Goal: Task Accomplishment & Management: Manage account settings

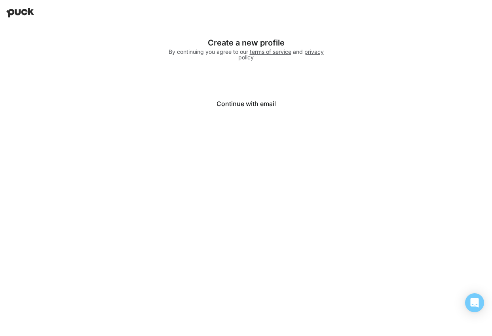
click at [250, 107] on button "Continue with email" at bounding box center [246, 103] width 158 height 19
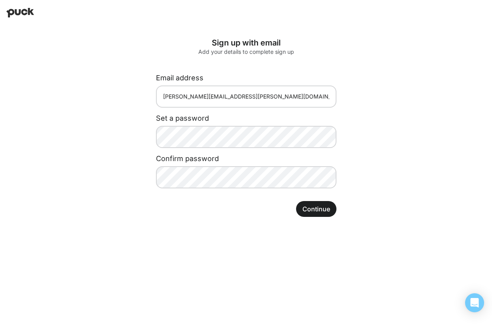
click at [324, 210] on button "Continue" at bounding box center [316, 209] width 40 height 16
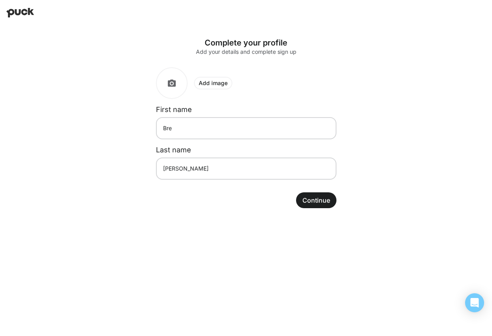
click at [320, 202] on button "Continue" at bounding box center [316, 200] width 40 height 16
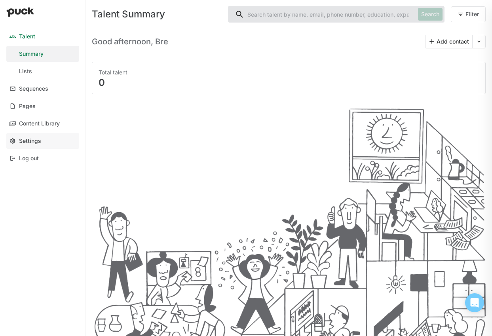
click at [29, 140] on div "Settings" at bounding box center [30, 141] width 22 height 7
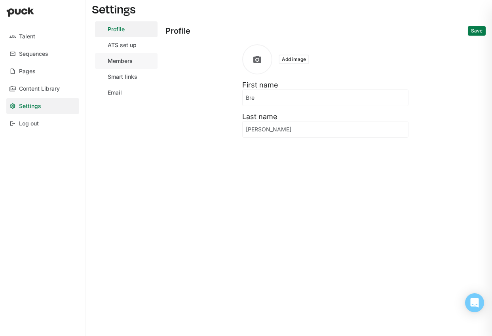
click at [133, 63] on link "Members" at bounding box center [126, 61] width 63 height 16
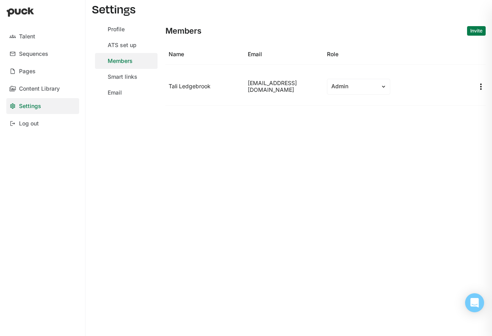
click at [477, 30] on button "Invite" at bounding box center [476, 31] width 19 height 10
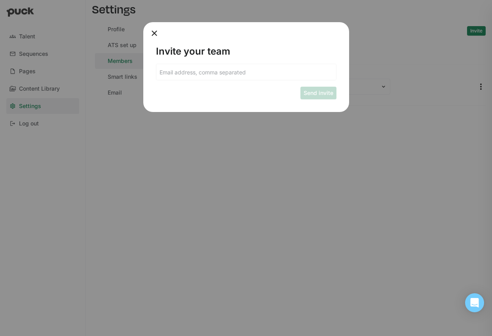
click at [237, 71] on input at bounding box center [246, 72] width 180 height 16
click at [207, 72] on input "[PERSON_NAME][EMAIL_ADDRESS][PERSON_NAME][DOMAIN_NAME]" at bounding box center [241, 72] width 170 height 16
type input "[PERSON_NAME][EMAIL_ADDRESS][PERSON_NAME][DOMAIN_NAME]"
click at [321, 91] on button "Send invite" at bounding box center [319, 93] width 36 height 13
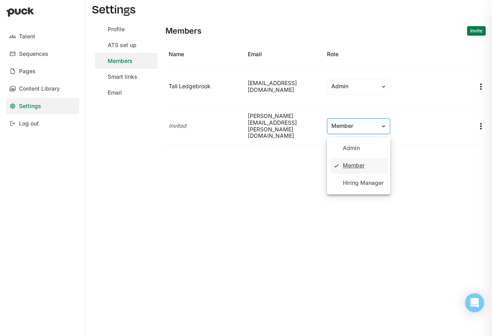
click at [377, 123] on div "Member" at bounding box center [354, 126] width 53 height 8
click at [352, 146] on div "Admin" at bounding box center [351, 148] width 17 height 7
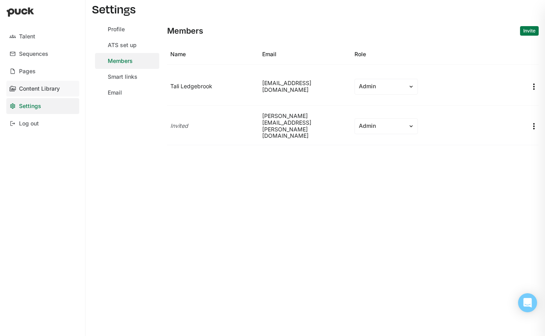
click at [51, 89] on div "Content Library" at bounding box center [39, 89] width 41 height 7
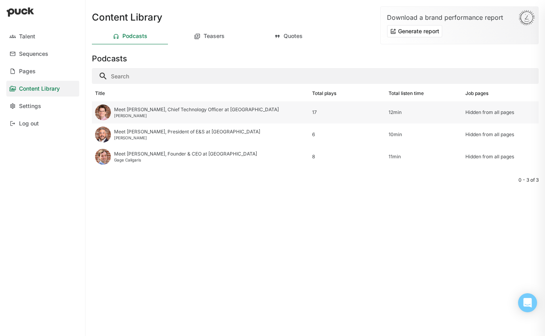
click at [130, 110] on div "Meet [PERSON_NAME], Chief Technology Officer at [GEOGRAPHIC_DATA]" at bounding box center [196, 110] width 165 height 6
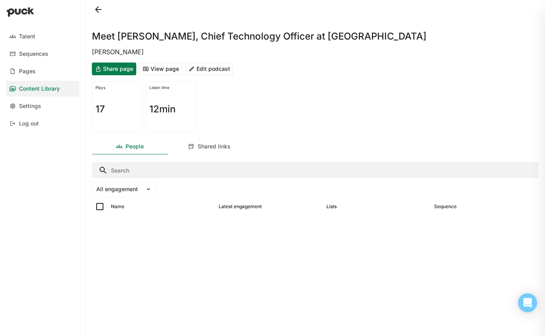
click at [217, 70] on button "Edit podcast" at bounding box center [209, 69] width 48 height 13
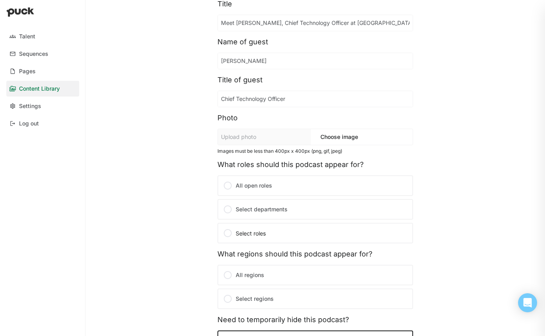
scroll to position [39, 0]
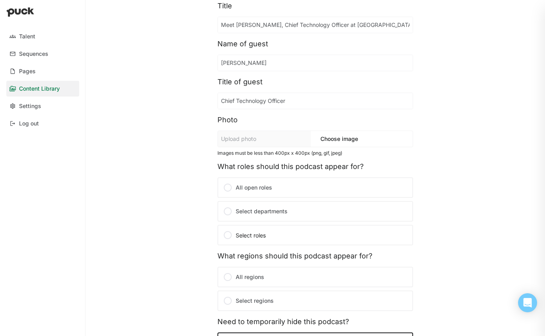
click at [237, 189] on label "All open roles" at bounding box center [315, 187] width 196 height 21
click at [0, 0] on input "All open roles" at bounding box center [0, 0] width 0 height 0
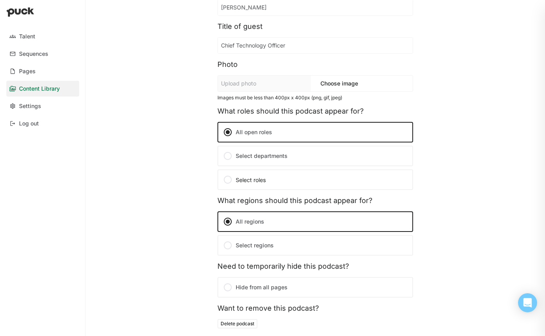
scroll to position [109, 0]
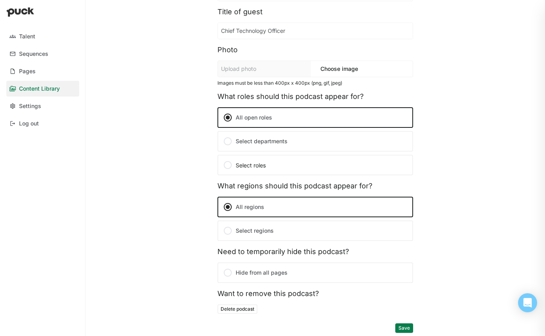
click at [407, 328] on button "Save" at bounding box center [404, 329] width 18 height 10
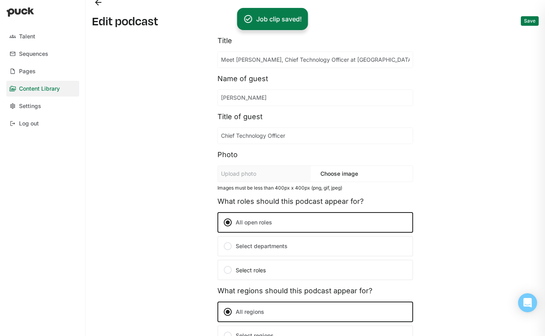
scroll to position [0, 0]
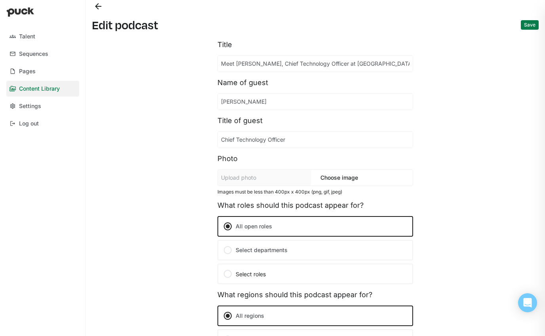
click at [95, 5] on button "Back" at bounding box center [98, 6] width 13 height 13
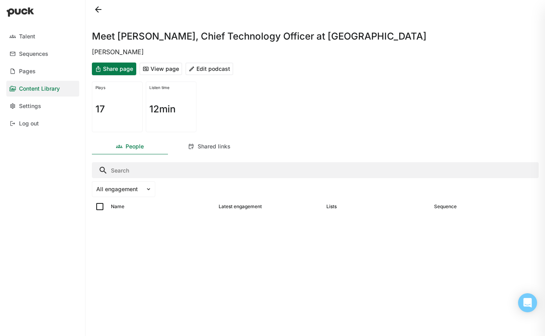
click at [41, 92] on link "Content Library" at bounding box center [42, 89] width 73 height 16
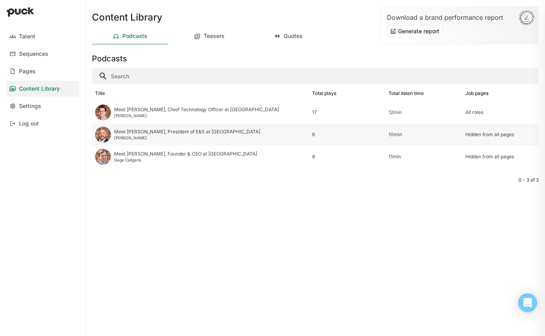
click at [105, 135] on img at bounding box center [103, 135] width 16 height 16
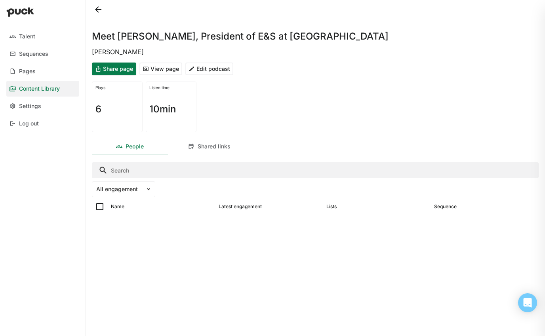
click at [219, 69] on button "Edit podcast" at bounding box center [209, 69] width 48 height 13
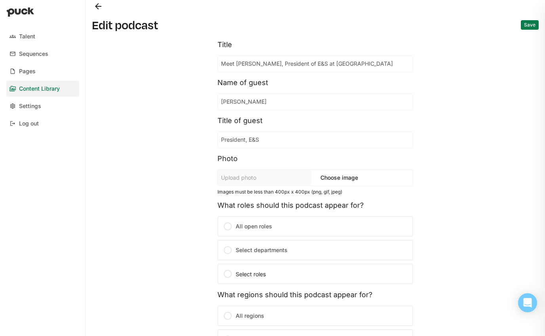
click at [248, 228] on label "All open roles" at bounding box center [315, 226] width 196 height 21
click at [0, 0] on input "All open roles" at bounding box center [0, 0] width 0 height 0
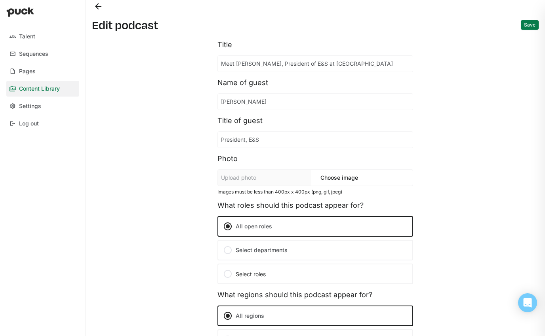
scroll to position [109, 0]
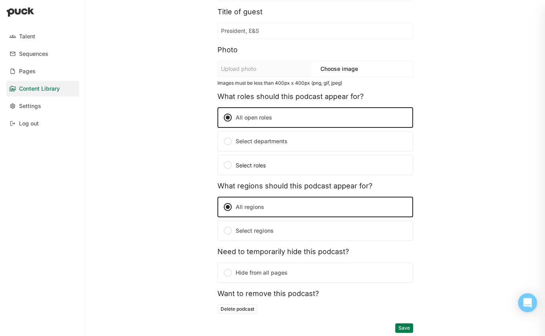
click at [402, 330] on button "Save" at bounding box center [404, 329] width 18 height 10
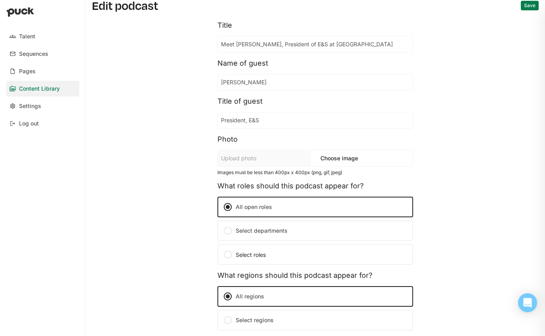
scroll to position [0, 0]
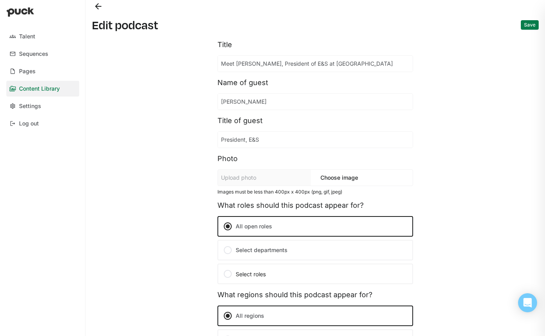
click at [29, 89] on div "Content Library" at bounding box center [39, 89] width 41 height 7
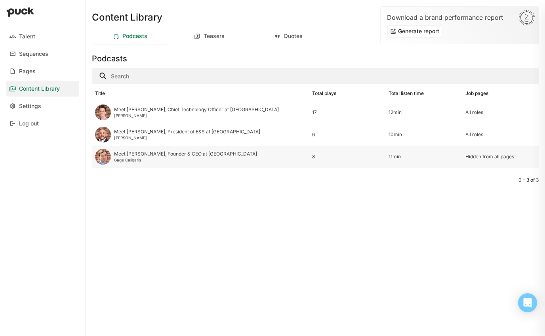
click at [134, 154] on div "Meet [PERSON_NAME], Founder & CEO at [GEOGRAPHIC_DATA]" at bounding box center [185, 154] width 143 height 6
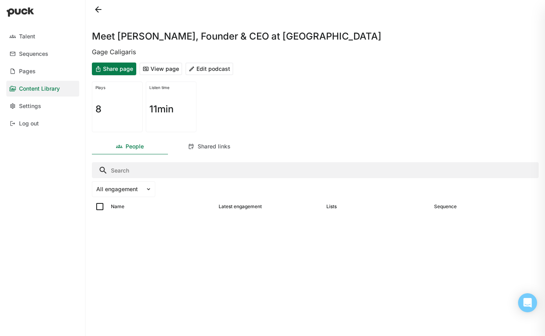
click at [214, 69] on button "Edit podcast" at bounding box center [209, 69] width 48 height 13
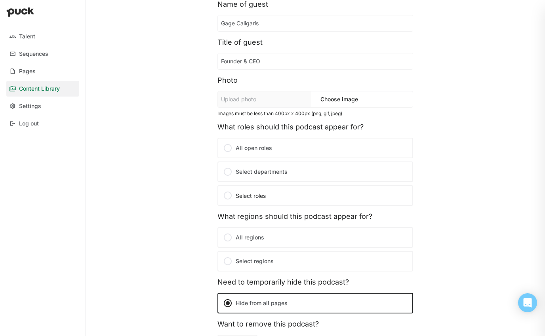
scroll to position [88, 0]
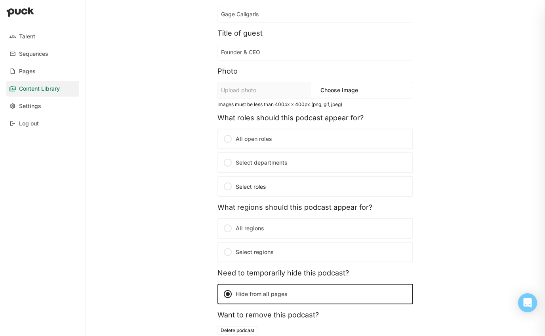
drag, startPoint x: 231, startPoint y: 140, endPoint x: 236, endPoint y: 139, distance: 4.9
click at [231, 140] on div at bounding box center [228, 139] width 10 height 10
click at [0, 0] on input "All open roles" at bounding box center [0, 0] width 0 height 0
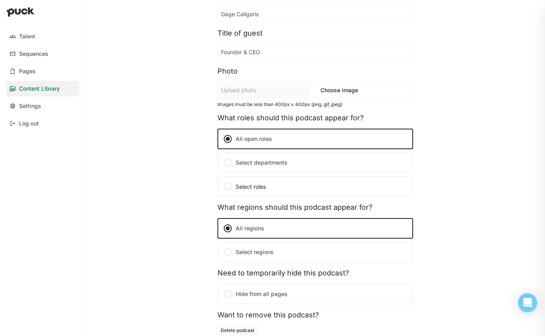
scroll to position [109, 0]
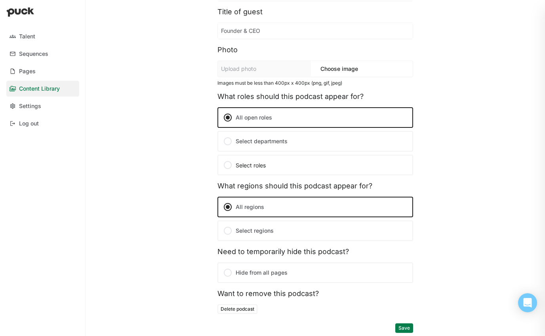
click at [406, 329] on button "Save" at bounding box center [404, 329] width 18 height 10
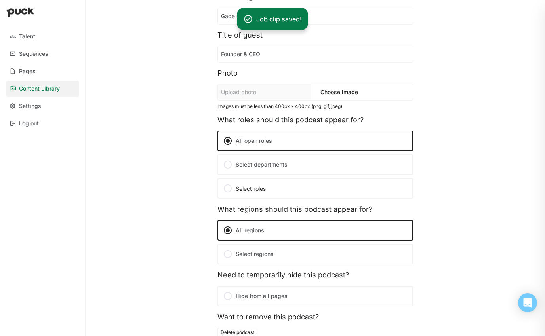
scroll to position [0, 0]
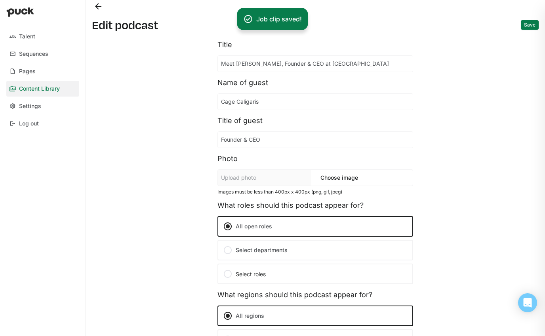
click at [38, 91] on div "Content Library" at bounding box center [39, 89] width 41 height 7
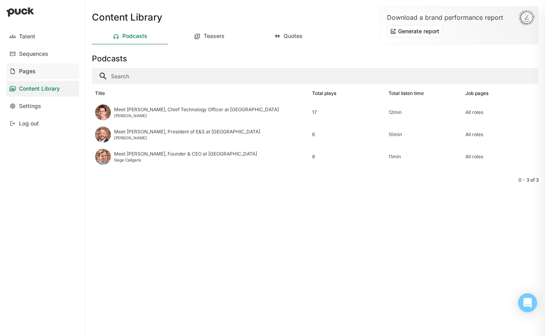
click at [37, 74] on link "Pages" at bounding box center [42, 71] width 73 height 16
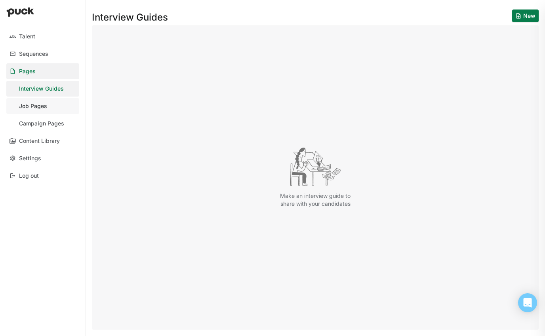
click at [37, 107] on div "Job Pages" at bounding box center [33, 106] width 28 height 7
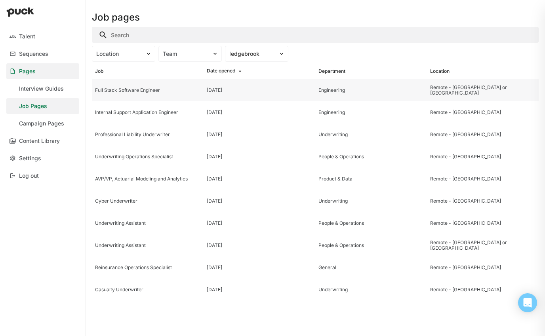
click at [114, 91] on div "Full Stack Software Engineer" at bounding box center [147, 91] width 105 height 6
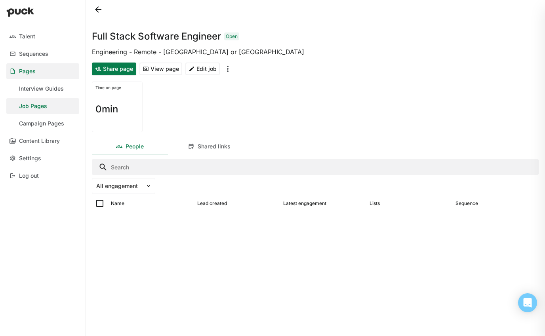
click at [155, 70] on button "View page" at bounding box center [160, 69] width 43 height 13
click at [18, 36] on link "Talent" at bounding box center [42, 37] width 73 height 16
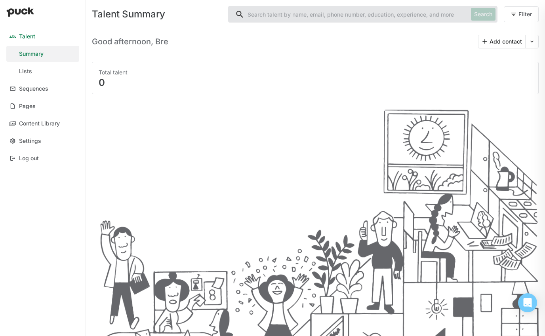
drag, startPoint x: 454, startPoint y: 73, endPoint x: 457, endPoint y: 62, distance: 11.0
click at [454, 72] on div "Total talent" at bounding box center [315, 73] width 433 height 8
click at [33, 69] on link "Lists" at bounding box center [42, 71] width 73 height 16
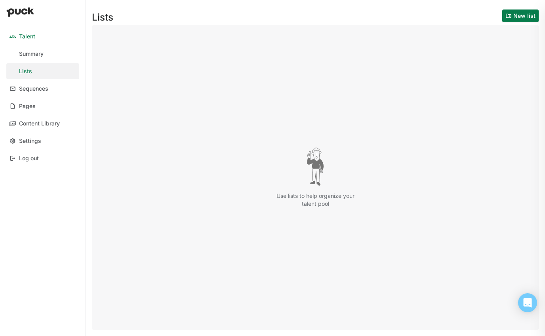
click at [514, 16] on button "New list" at bounding box center [520, 16] width 36 height 13
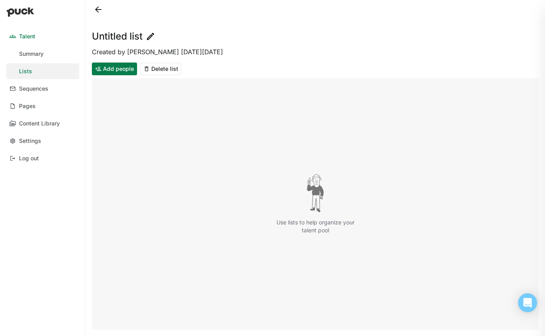
click at [147, 35] on img at bounding box center [151, 37] width 10 height 10
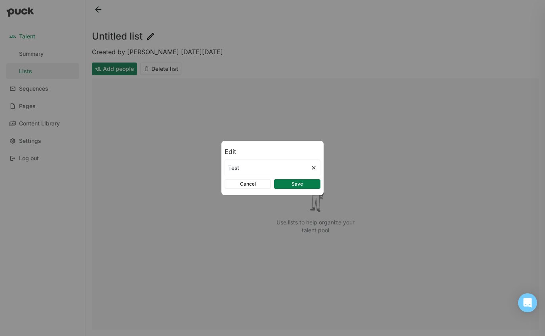
type input "Test"
click at [303, 184] on button "Save" at bounding box center [297, 184] width 46 height 10
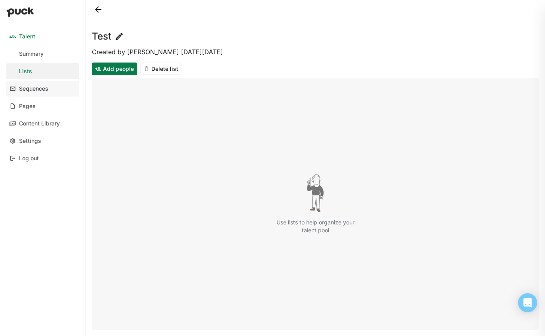
click at [41, 88] on div "Sequences" at bounding box center [33, 89] width 29 height 7
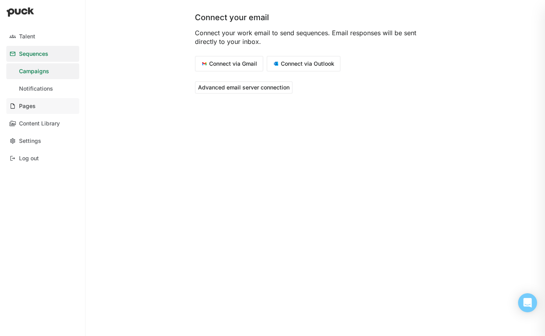
click at [23, 108] on div "Pages" at bounding box center [27, 106] width 17 height 7
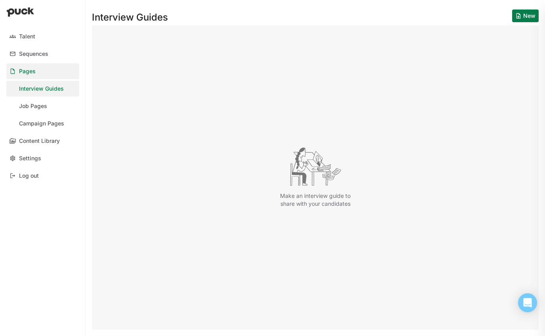
click at [526, 18] on button "New" at bounding box center [525, 16] width 27 height 13
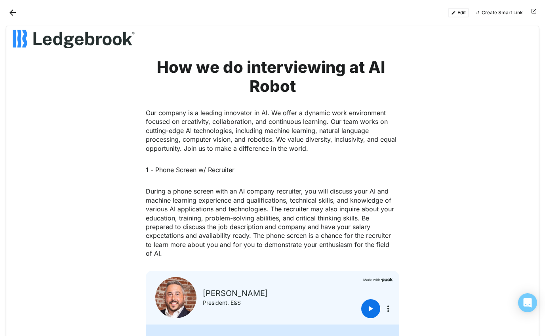
click at [458, 12] on button "Edit" at bounding box center [458, 13] width 21 height 10
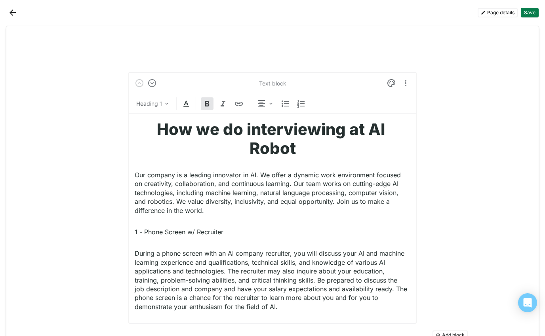
click at [530, 14] on button "Save" at bounding box center [530, 13] width 18 height 10
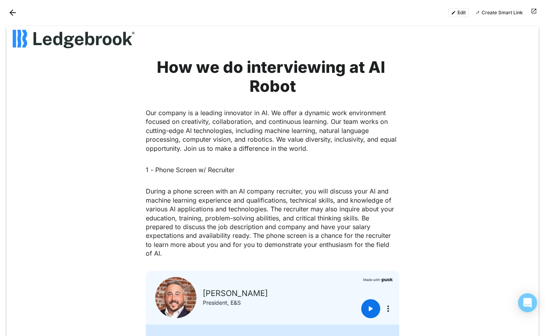
drag, startPoint x: 10, startPoint y: 11, endPoint x: 88, endPoint y: 147, distance: 156.1
click at [88, 147] on div "Edit Create Smart Link How we do interviewing at AI Robot Our company is a lead…" at bounding box center [272, 180] width 545 height 311
click at [11, 13] on button "Back" at bounding box center [12, 12] width 13 height 13
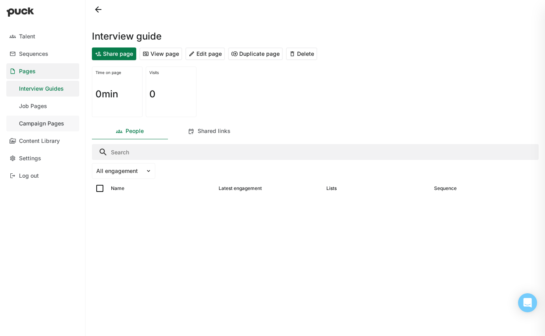
click at [44, 122] on div "Campaign Pages" at bounding box center [41, 123] width 45 height 7
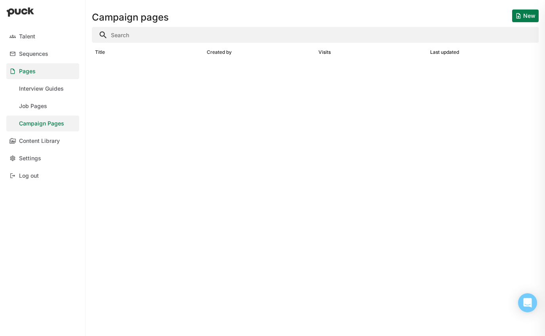
click at [531, 19] on button "New" at bounding box center [525, 16] width 27 height 13
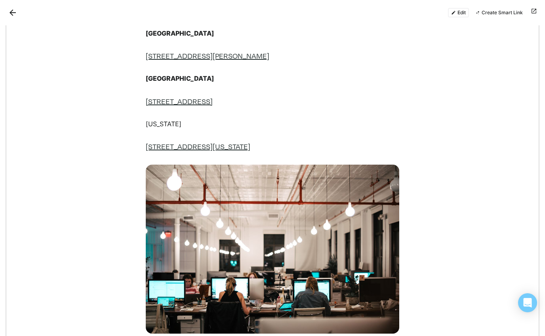
scroll to position [395, 0]
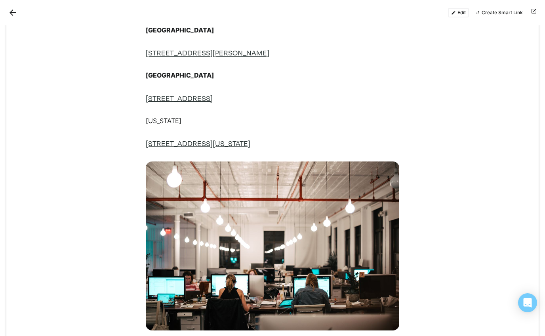
click at [461, 14] on button "Edit" at bounding box center [458, 13] width 21 height 10
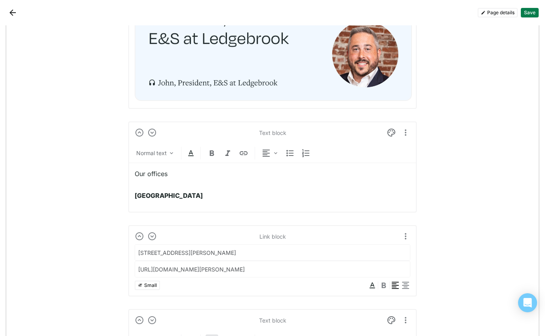
scroll to position [326, 0]
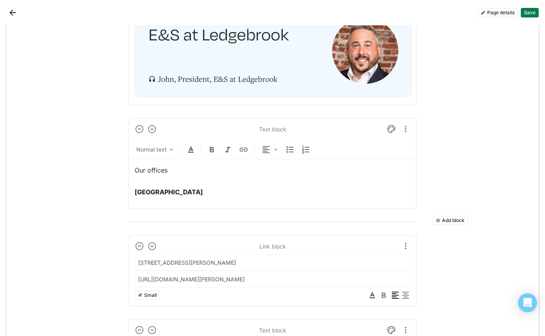
click at [455, 221] on button "Add block" at bounding box center [449, 221] width 35 height 10
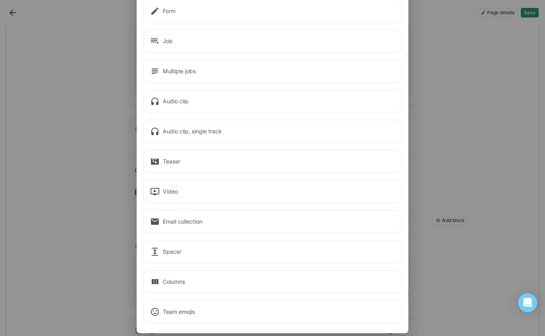
scroll to position [134, 0]
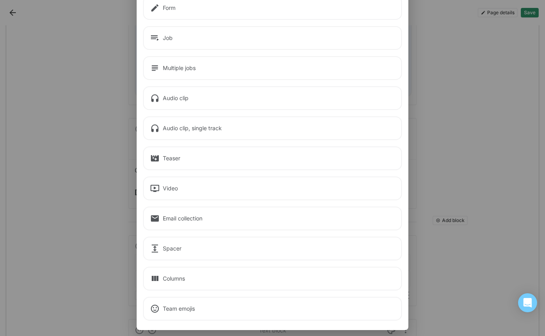
click at [217, 222] on div "Email collection" at bounding box center [272, 219] width 259 height 24
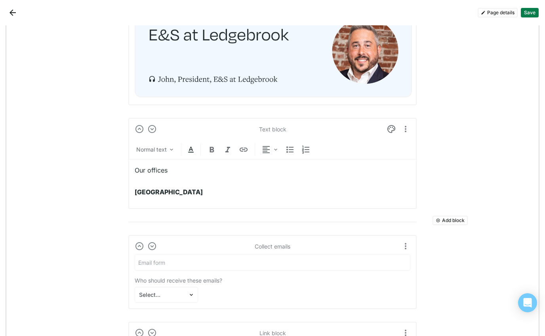
click at [156, 274] on div "Who should receive these emails?" at bounding box center [273, 277] width 276 height 13
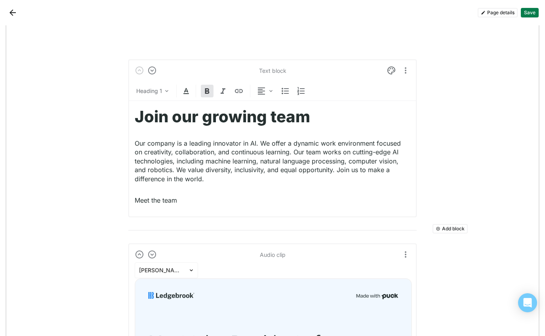
scroll to position [0, 0]
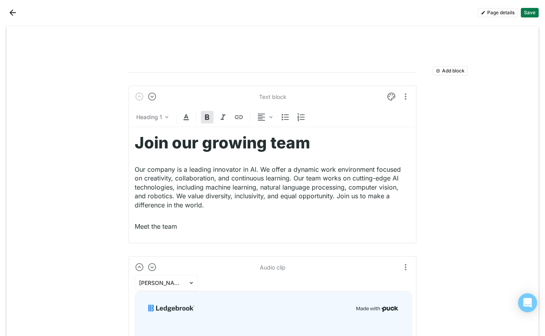
click at [9, 13] on button "Back" at bounding box center [12, 12] width 13 height 13
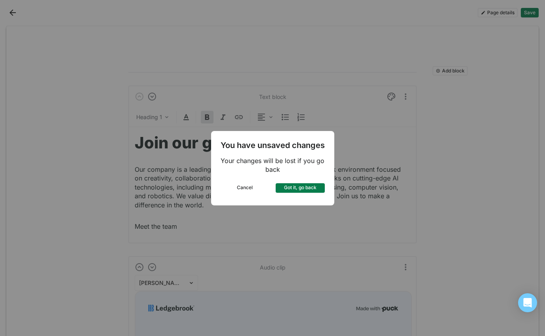
click at [295, 185] on button "Got it, go back" at bounding box center [300, 188] width 49 height 10
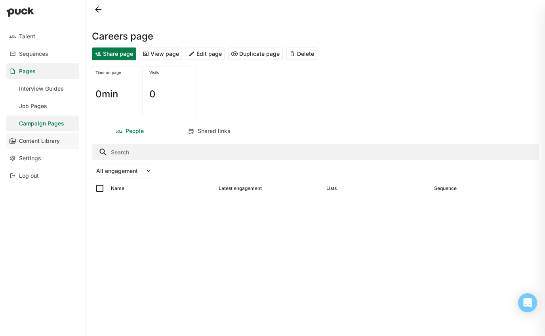
click at [41, 137] on link "Content Library" at bounding box center [42, 141] width 73 height 16
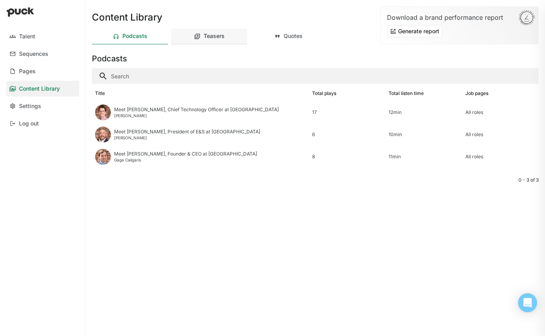
click at [208, 33] on div "Teasers" at bounding box center [214, 36] width 21 height 7
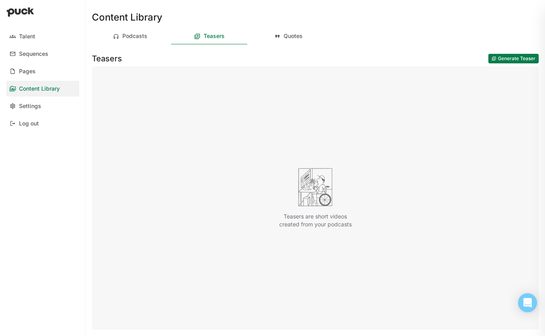
click at [516, 57] on button "Generate Teaser" at bounding box center [513, 59] width 50 height 10
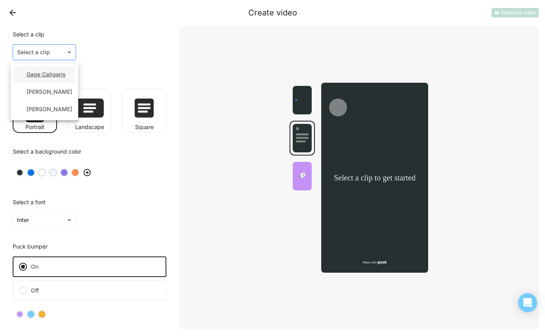
click at [59, 55] on div at bounding box center [39, 52] width 45 height 8
click at [49, 72] on div "Gage Caligaris" at bounding box center [46, 74] width 39 height 7
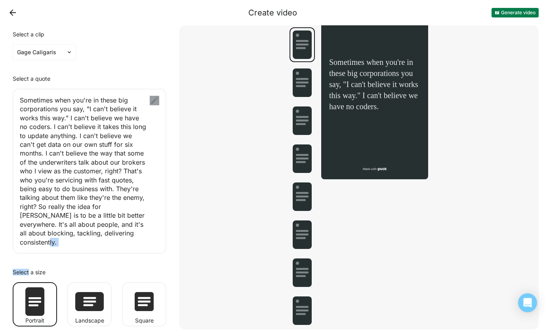
click at [154, 101] on img at bounding box center [155, 101] width 10 height 10
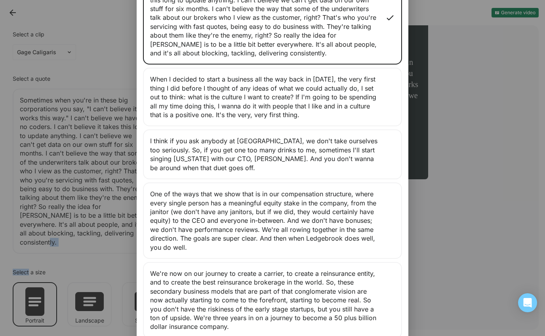
scroll to position [84, 0]
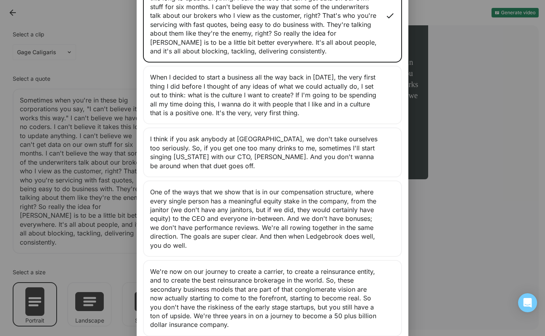
click at [213, 88] on div "When I decided to start a business all the way back in 2021, the very first thi…" at bounding box center [272, 95] width 259 height 59
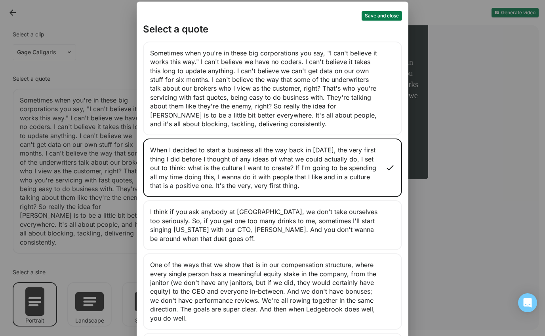
scroll to position [0, 0]
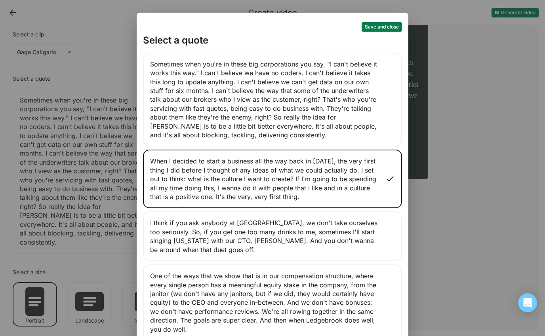
click at [365, 28] on button "Save and close" at bounding box center [382, 27] width 40 height 10
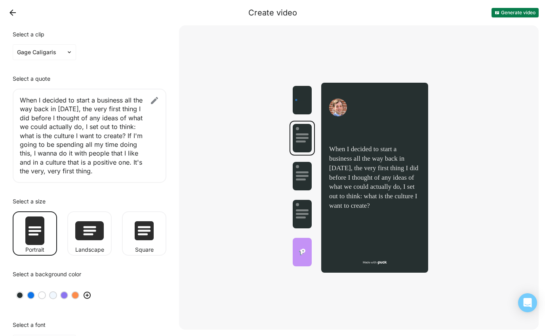
click at [97, 237] on img at bounding box center [89, 230] width 29 height 19
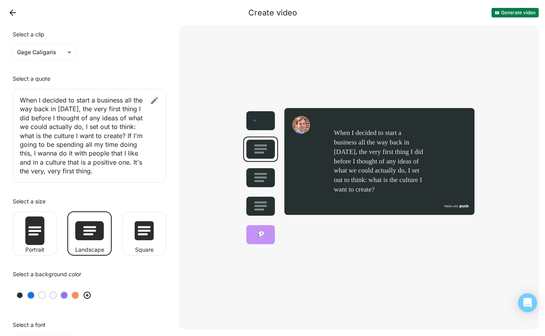
click at [151, 229] on img at bounding box center [144, 230] width 19 height 19
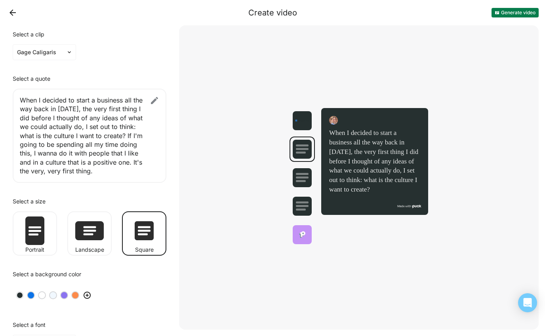
click at [88, 230] on img at bounding box center [89, 230] width 29 height 19
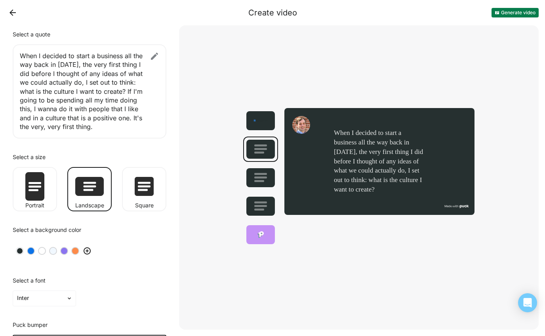
scroll to position [46, 0]
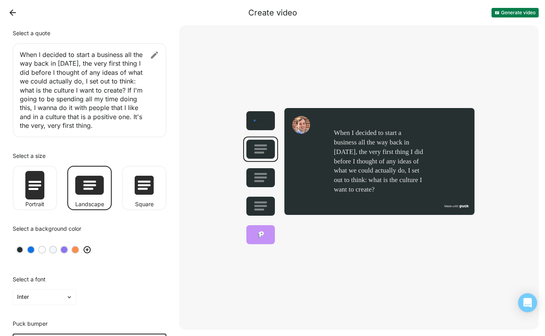
click at [31, 251] on div at bounding box center [31, 250] width 6 height 6
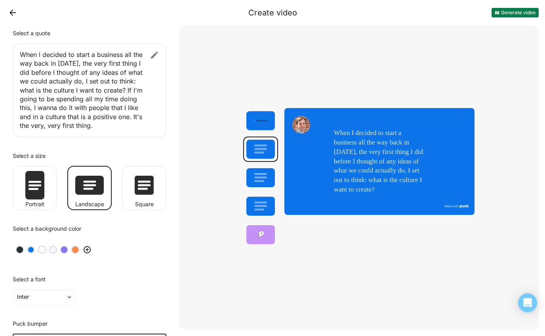
click at [76, 249] on div at bounding box center [75, 250] width 6 height 6
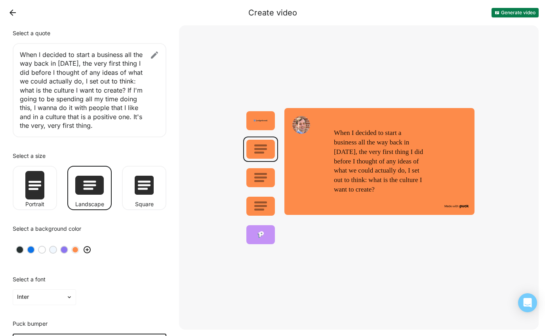
click at [63, 250] on div at bounding box center [64, 250] width 6 height 6
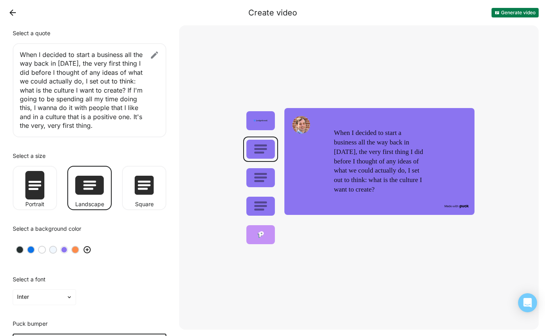
click at [88, 250] on img at bounding box center [87, 250] width 10 height 10
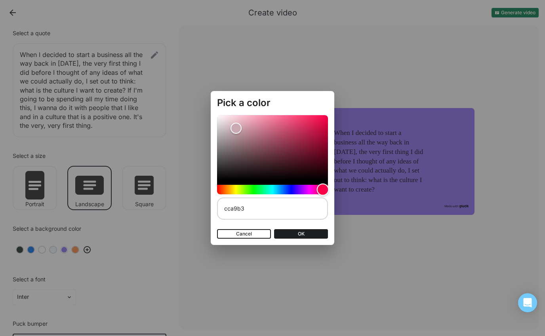
click at [323, 191] on div "Hue" at bounding box center [272, 190] width 111 height 10
type input "eb1550"
click at [318, 120] on div "Color" at bounding box center [272, 147] width 111 height 65
click at [297, 234] on button "OK" at bounding box center [301, 234] width 54 height 10
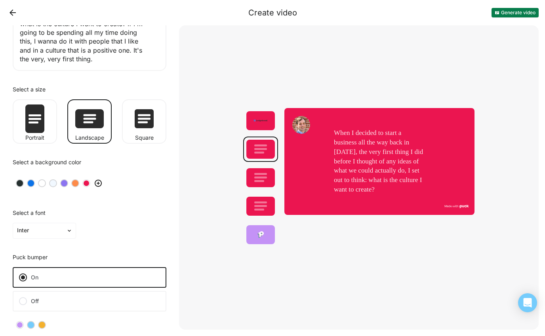
scroll to position [118, 0]
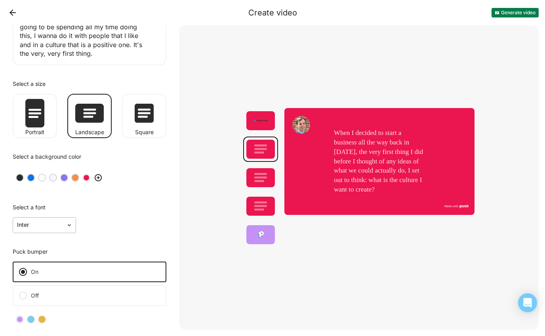
click at [50, 226] on div at bounding box center [39, 225] width 45 height 8
click at [38, 263] on div "Degular" at bounding box center [38, 264] width 21 height 7
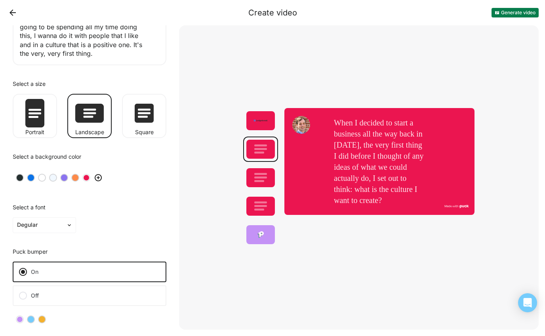
click at [73, 298] on label "Off" at bounding box center [90, 296] width 154 height 21
click at [0, 0] on input "Off" at bounding box center [0, 0] width 0 height 0
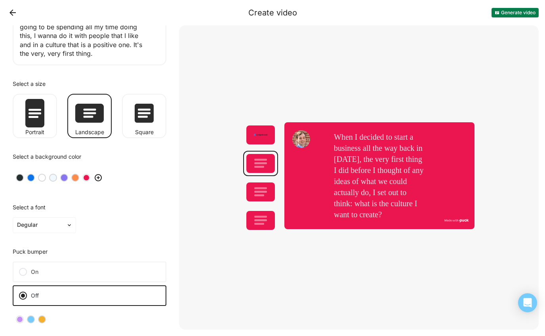
click at [66, 269] on label "On" at bounding box center [90, 272] width 154 height 21
click at [0, 0] on input "On" at bounding box center [0, 0] width 0 height 0
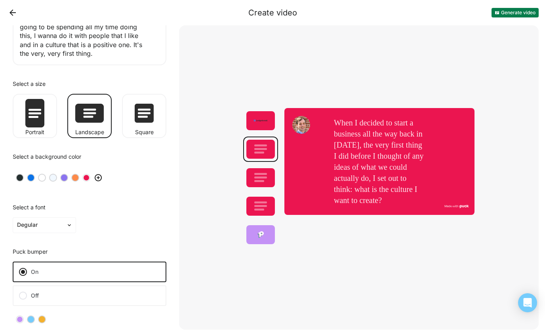
click at [43, 320] on div at bounding box center [42, 320] width 6 height 6
click at [509, 14] on button "Generate video" at bounding box center [515, 13] width 47 height 10
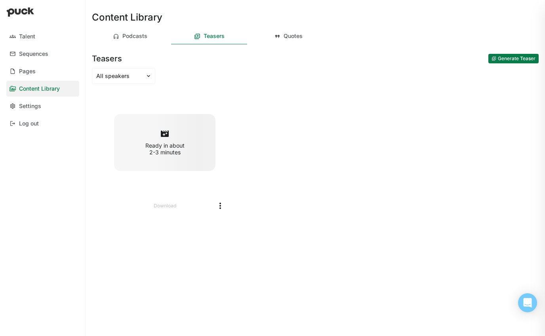
click at [351, 151] on div "Ready in about 2-3 minutes Download" at bounding box center [315, 158] width 434 height 133
click at [149, 80] on div at bounding box center [150, 76] width 10 height 15
click at [212, 74] on div "All speakers selected, 1 of 2. 2 results available. Use Up and Down to choose o…" at bounding box center [315, 76] width 447 height 16
click at [299, 40] on div "Quotes" at bounding box center [288, 37] width 76 height 16
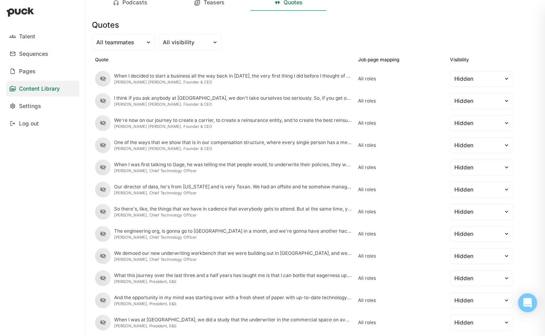
scroll to position [32, 0]
click at [343, 80] on div "When I decided to start a business all the way back in 2021, the very first thi…" at bounding box center [233, 79] width 238 height 11
drag, startPoint x: 242, startPoint y: 80, endPoint x: 380, endPoint y: 69, distance: 138.7
click at [245, 79] on div "When I decided to start a business all the way back in 2021, the very first thi…" at bounding box center [233, 79] width 238 height 11
click at [465, 79] on div at bounding box center [476, 80] width 45 height 8
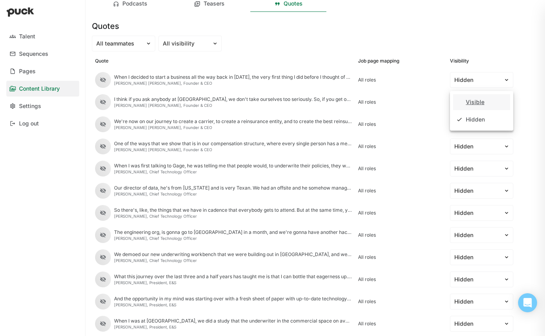
click at [481, 101] on div "Visible" at bounding box center [475, 102] width 19 height 7
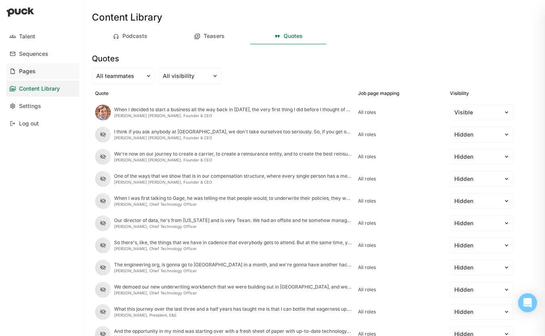
click at [41, 76] on link "Pages" at bounding box center [42, 71] width 73 height 16
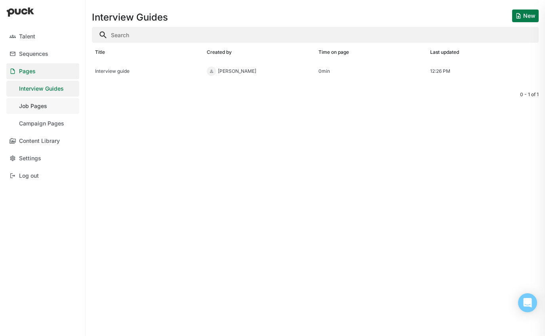
click at [60, 109] on link "Job Pages" at bounding box center [42, 106] width 73 height 16
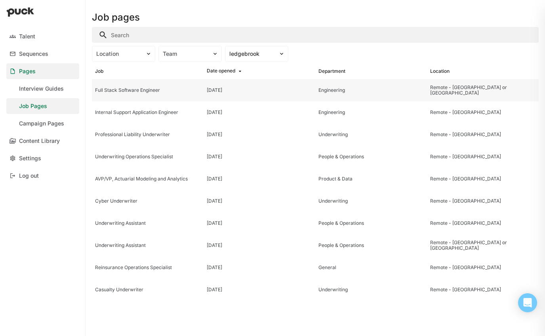
click at [137, 89] on div "Full Stack Software Engineer" at bounding box center [147, 91] width 105 height 6
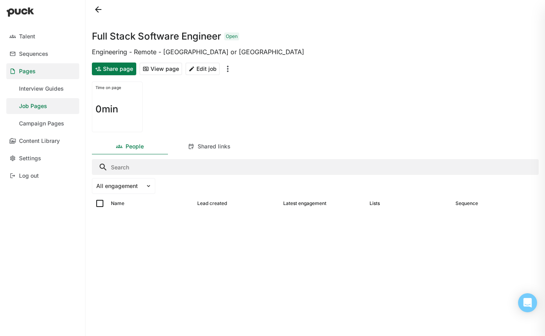
click at [162, 70] on button "View page" at bounding box center [160, 69] width 43 height 13
click at [38, 143] on div "Content Library" at bounding box center [39, 141] width 41 height 7
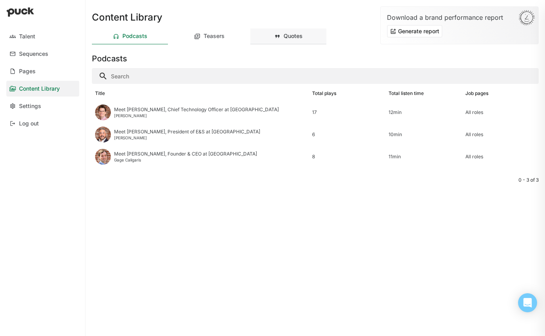
click at [302, 33] on div "Quotes" at bounding box center [293, 36] width 19 height 7
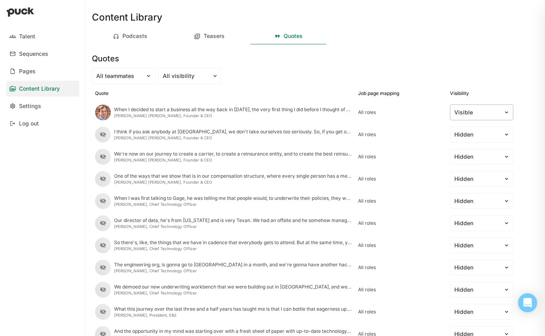
click at [494, 109] on div at bounding box center [476, 113] width 45 height 8
click at [485, 152] on div "Hidden" at bounding box center [481, 152] width 57 height 16
click at [376, 68] on div "All teammates All visibility" at bounding box center [315, 76] width 447 height 16
click at [207, 40] on div "Teasers" at bounding box center [209, 37] width 76 height 16
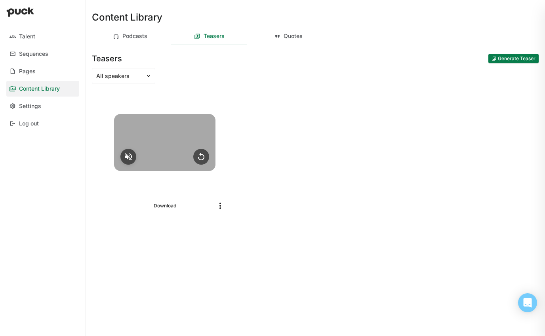
click at [127, 159] on img at bounding box center [129, 157] width 10 height 10
click at [126, 157] on img at bounding box center [129, 157] width 10 height 10
